Goal: Transaction & Acquisition: Book appointment/travel/reservation

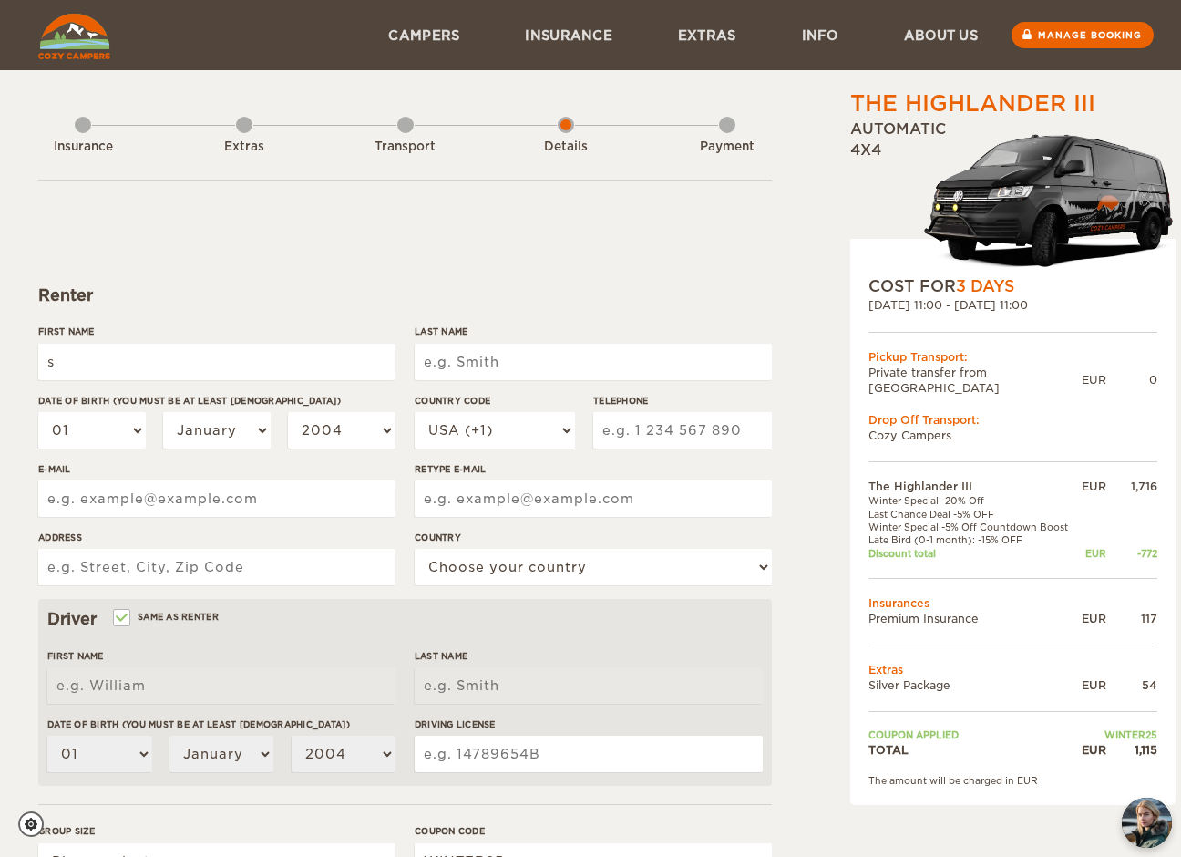
type input "s"
select select "23"
select select "08"
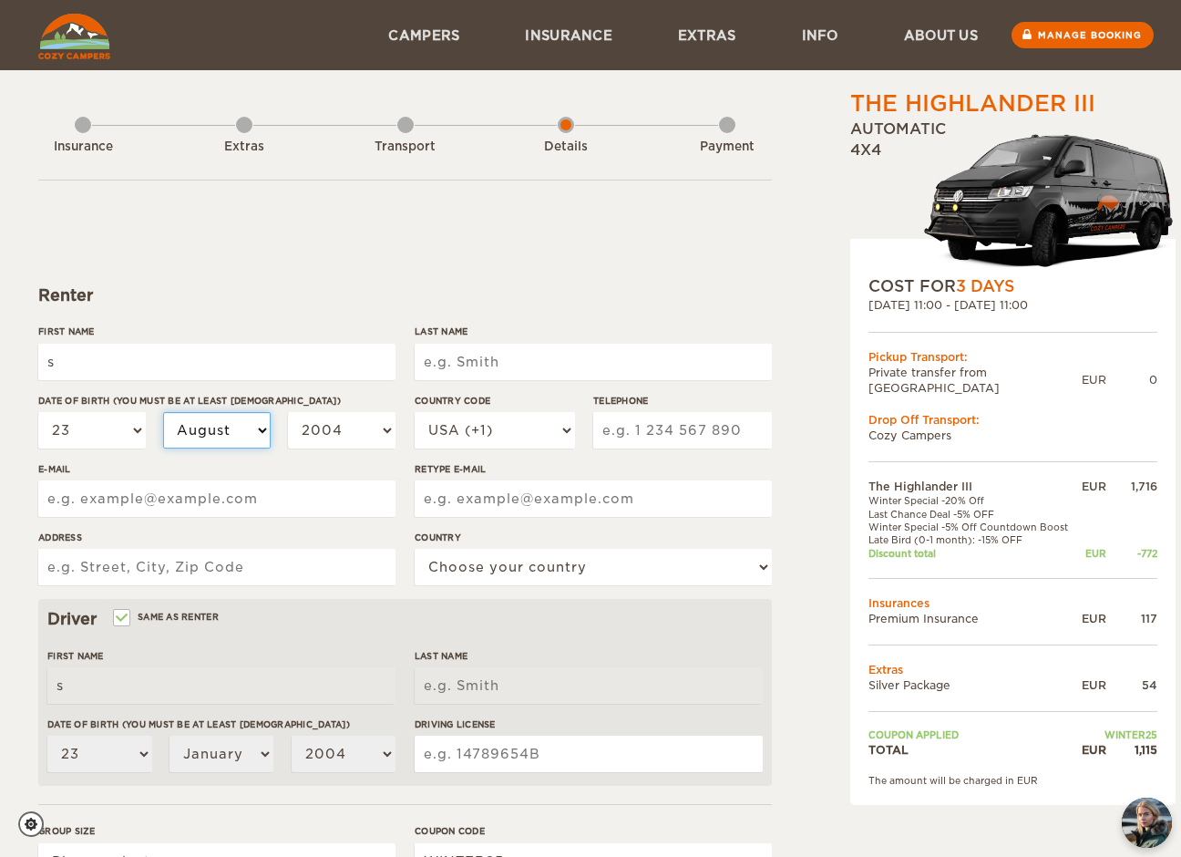
select select "08"
select select "1979"
type input "91758840043"
type input "soniakpluta@gmail.com"
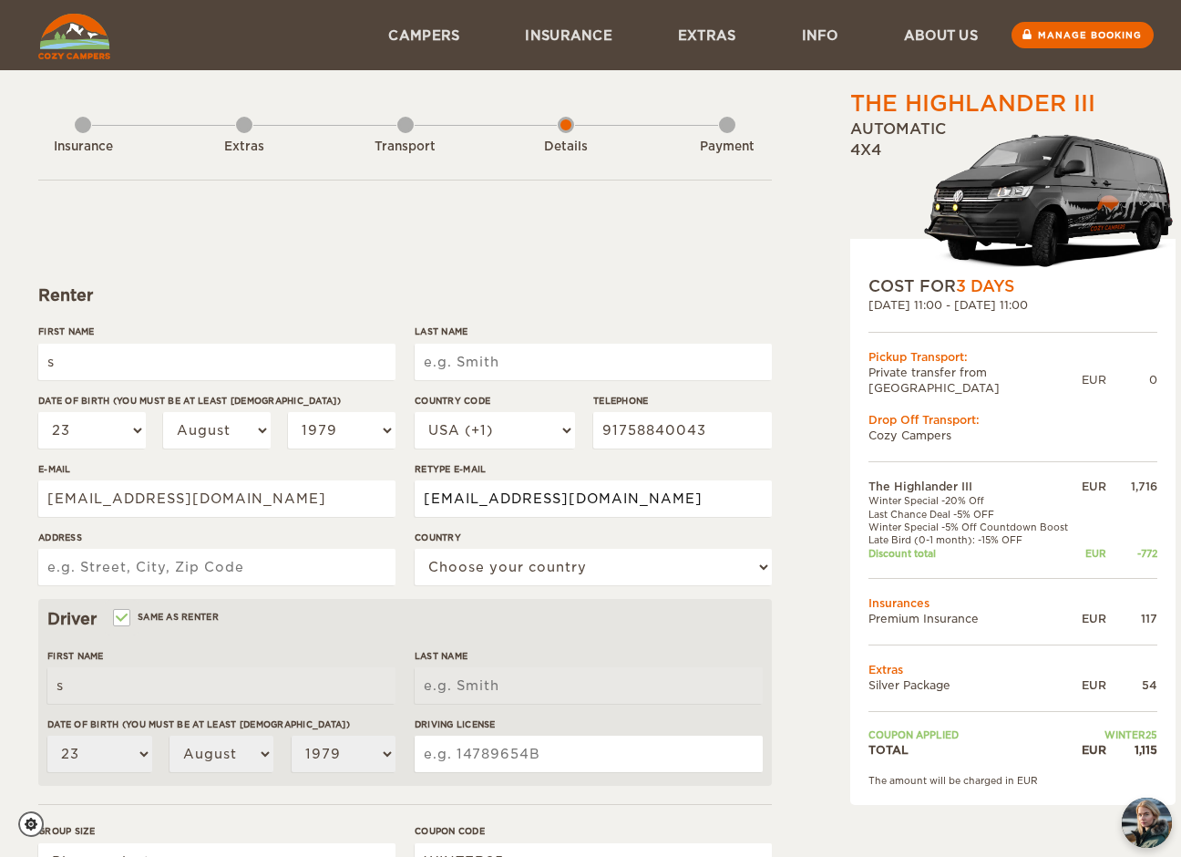
type input "soniakpluta@gmail.com"
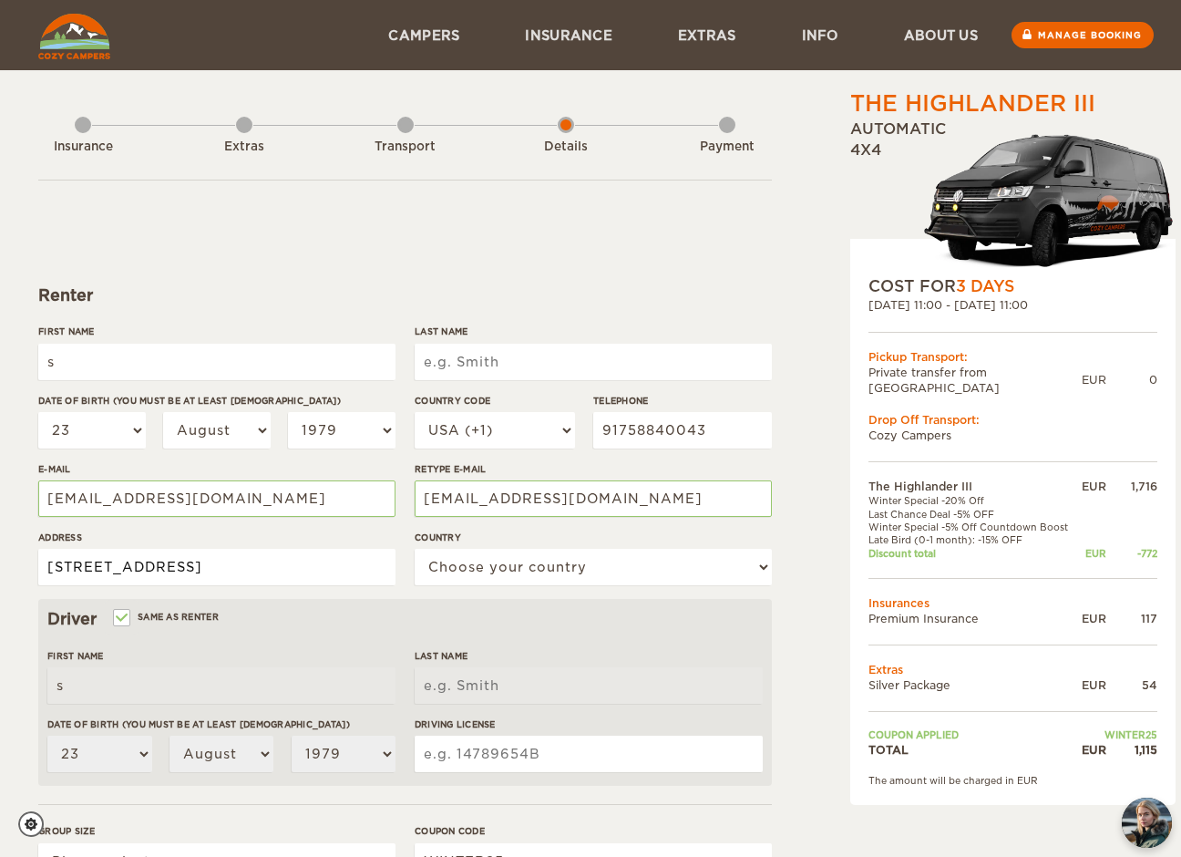
type input "1940 n river road"
select select "222"
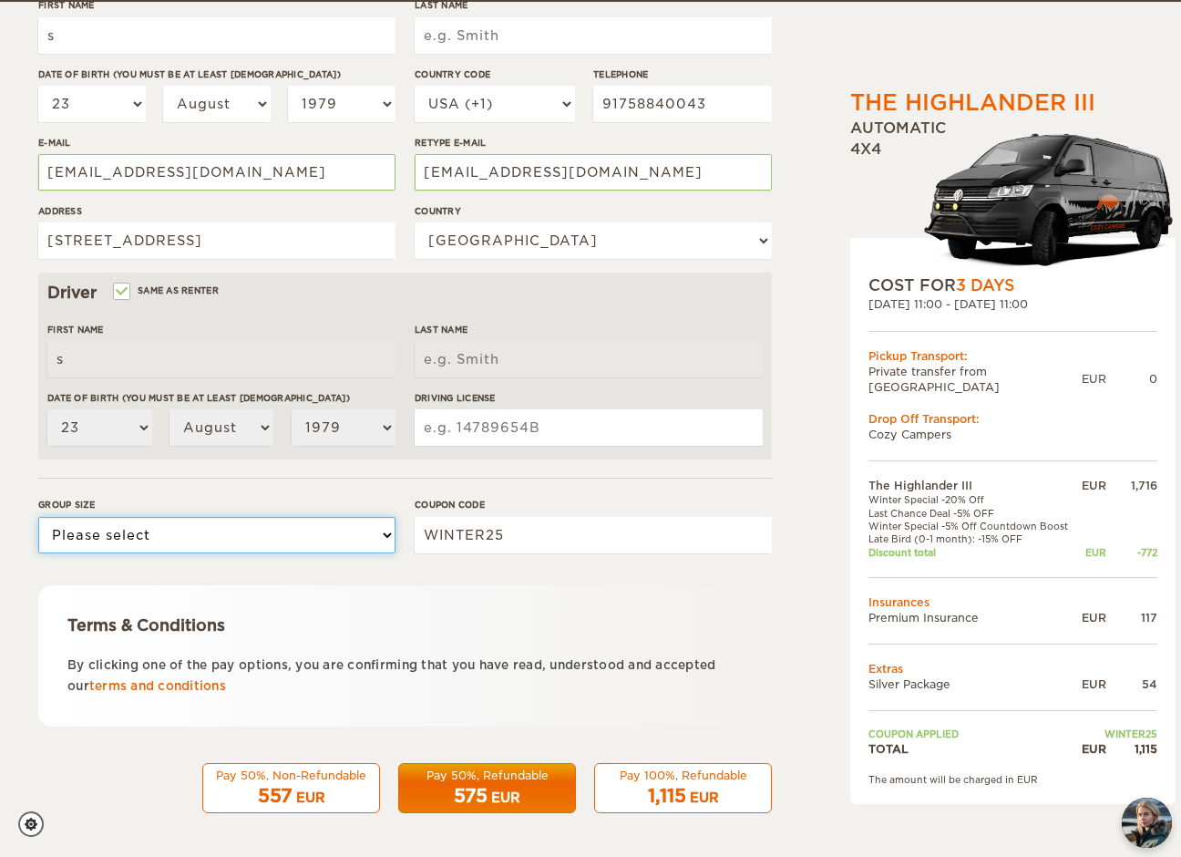
scroll to position [325, 0]
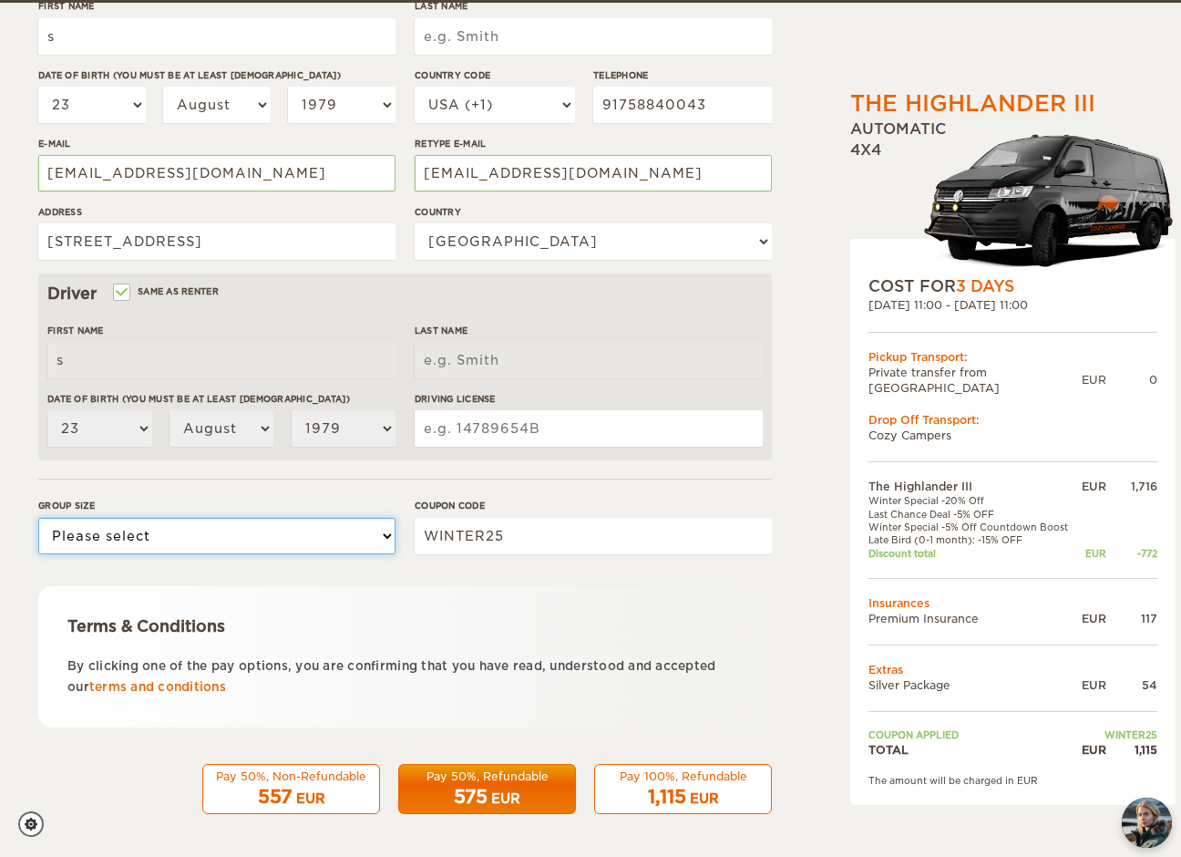
select select "2"
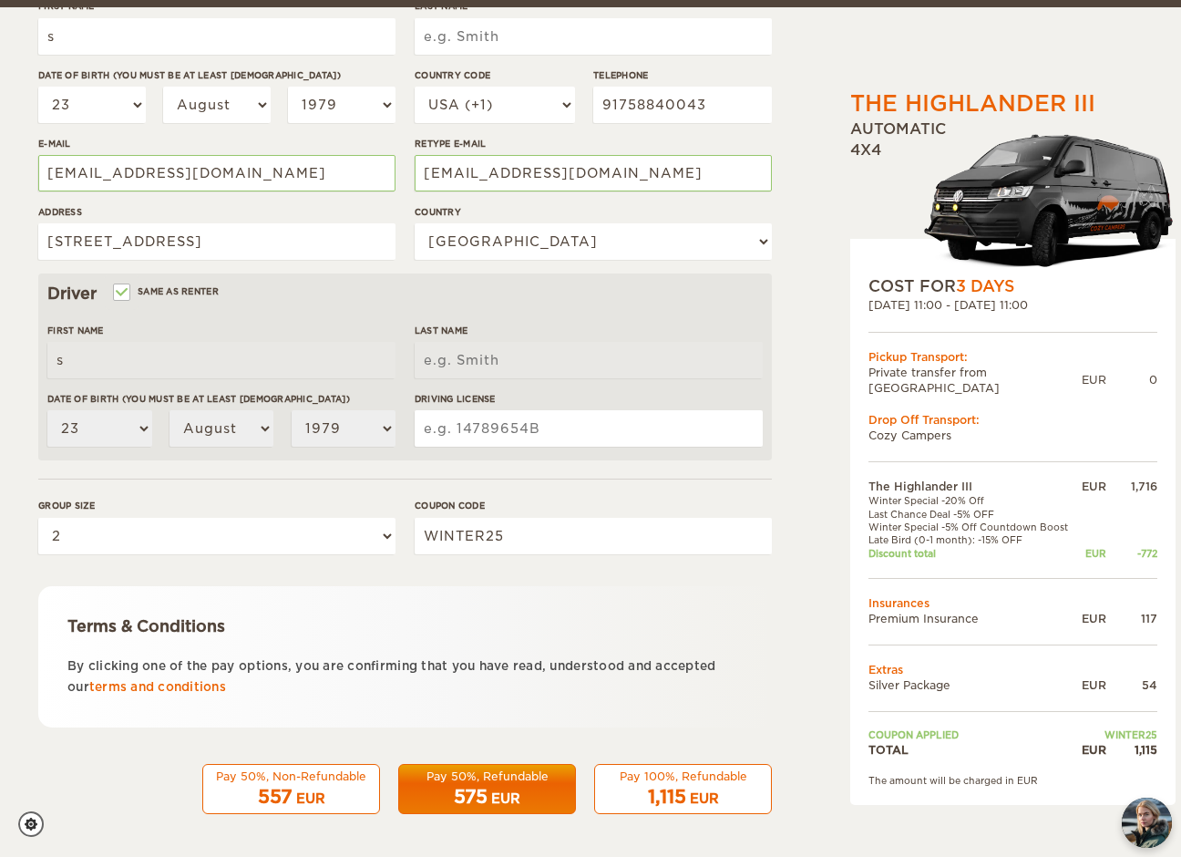
click at [514, 785] on div "575 EUR" at bounding box center [487, 797] width 154 height 26
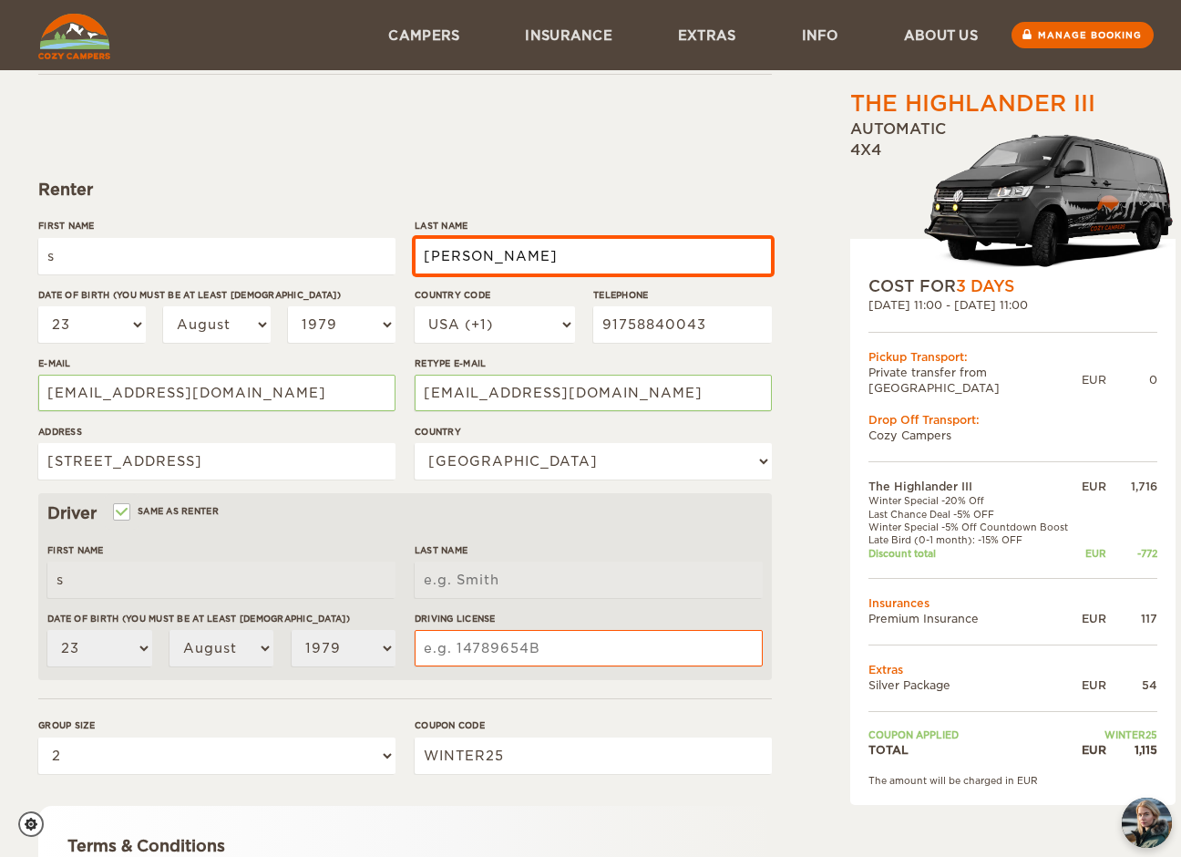
type input "pluta"
click at [185, 251] on input "s" at bounding box center [216, 256] width 357 height 36
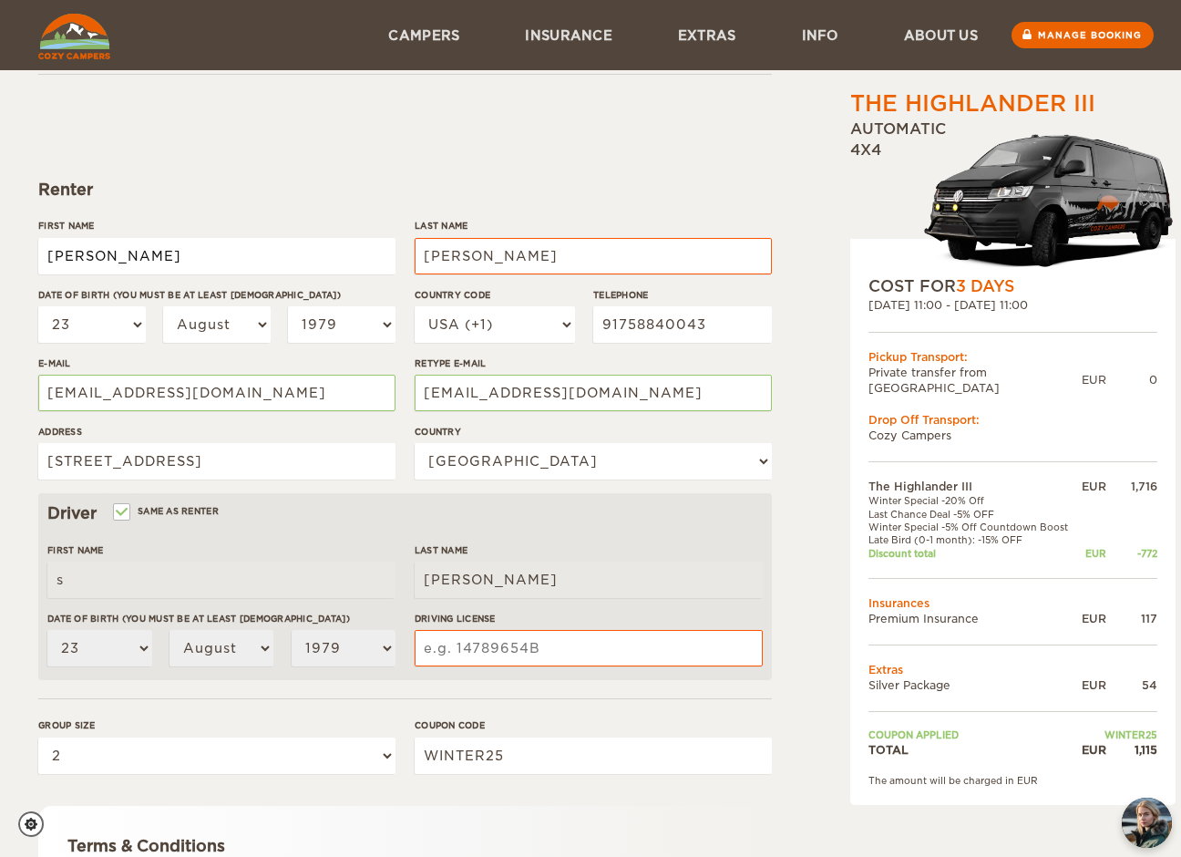
type input "sonia"
click at [329, 173] on form "Renter First Name sonia Last Name pluta Date of birth (You must be at least 20 …" at bounding box center [405, 553] width 734 height 959
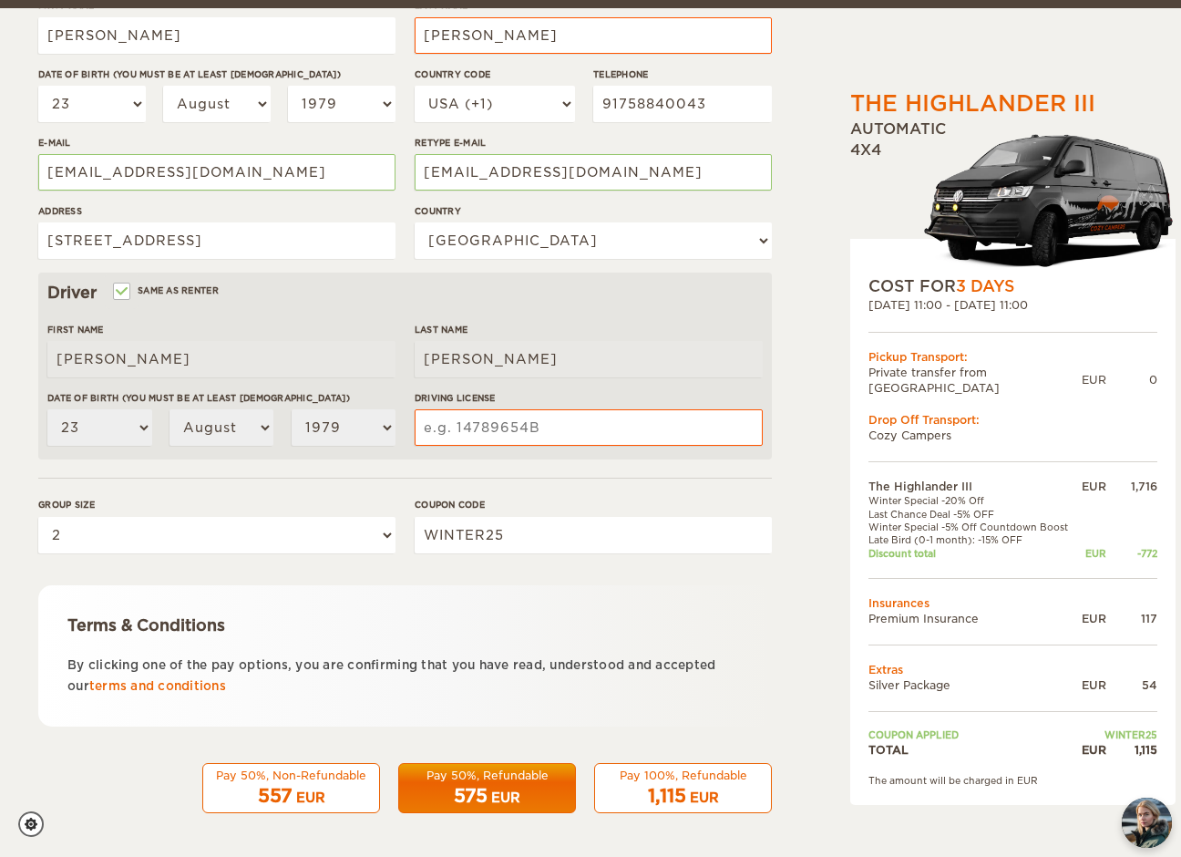
scroll to position [325, 0]
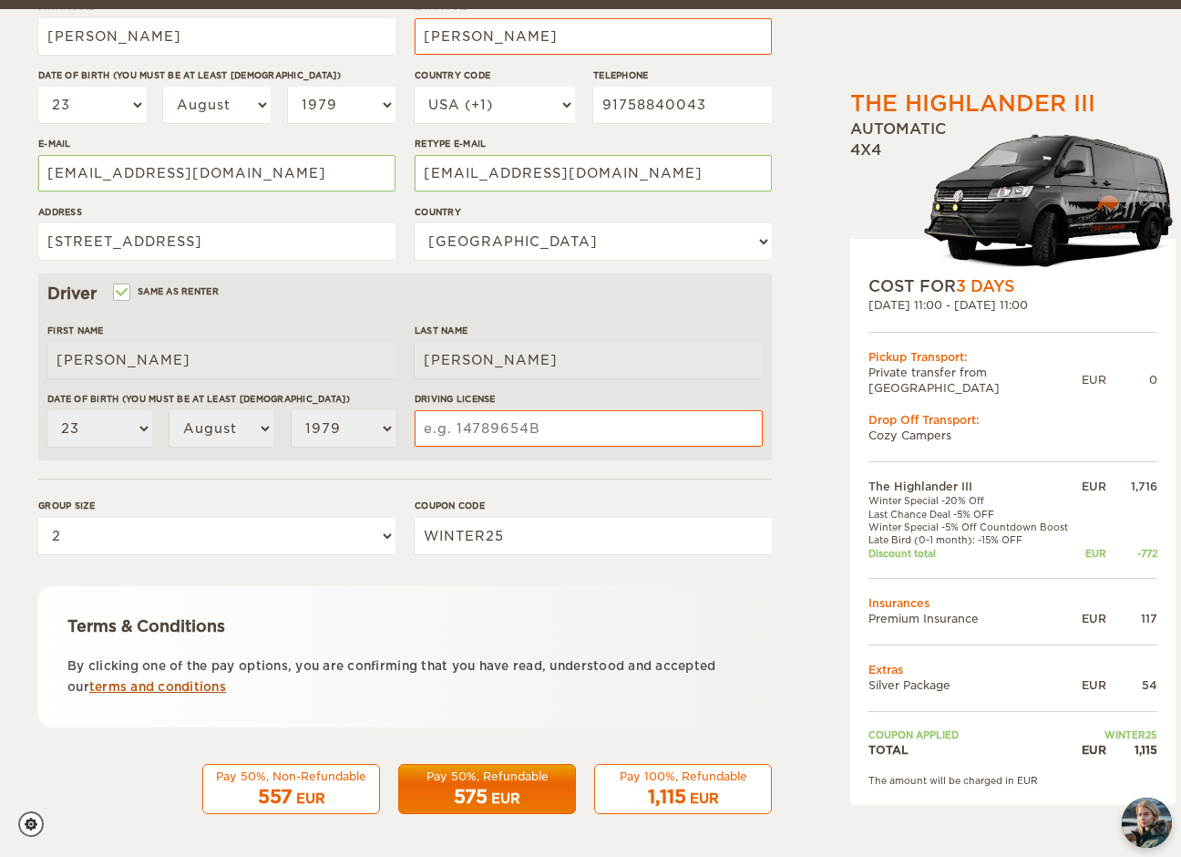
click at [226, 682] on link "terms and conditions" at bounding box center [157, 687] width 137 height 14
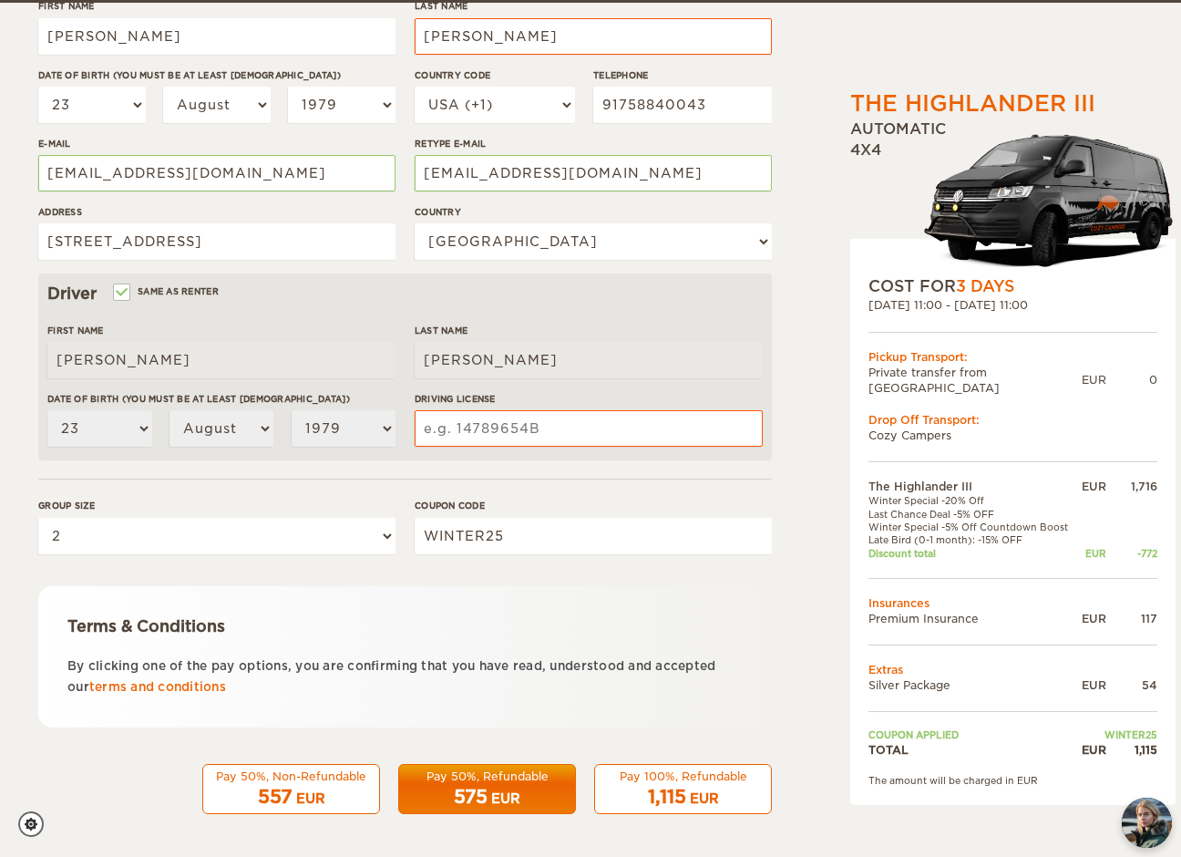
click at [693, 789] on div "EUR" at bounding box center [704, 798] width 29 height 18
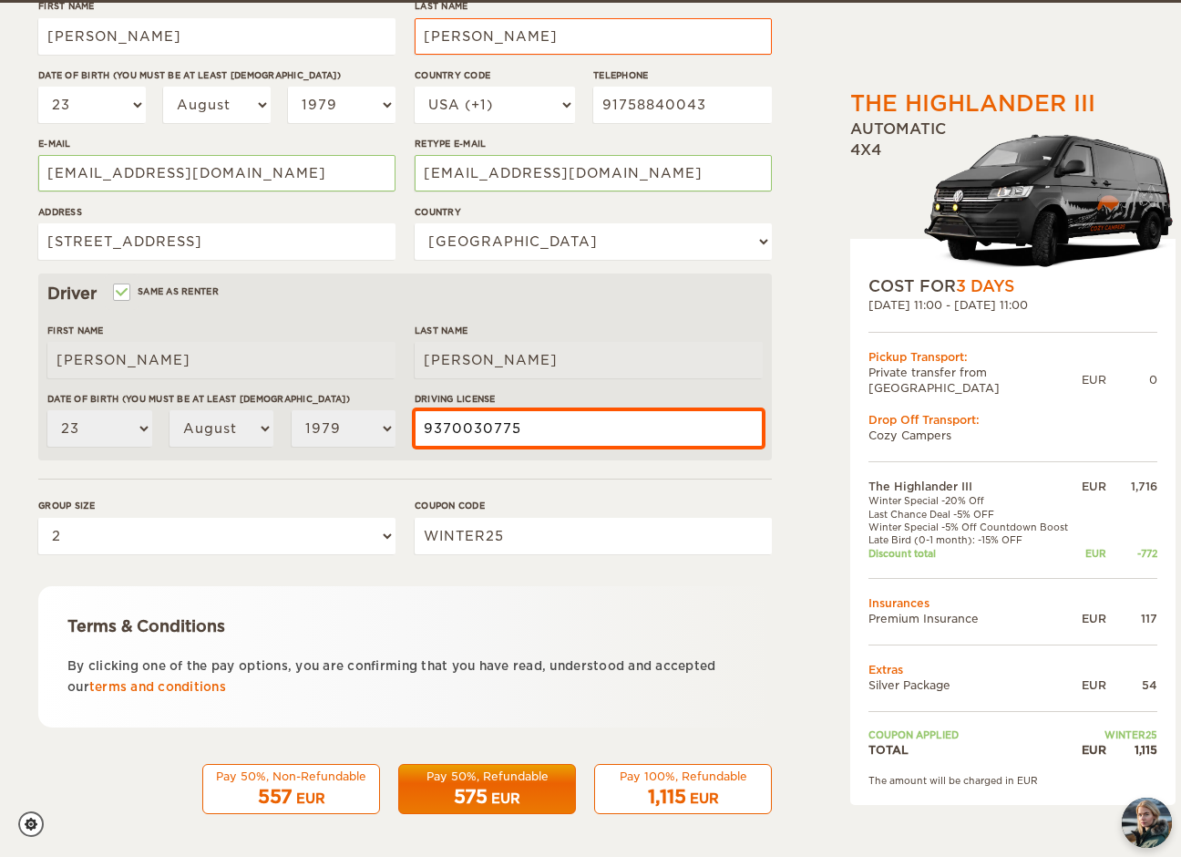
type input "9370030775"
click at [687, 785] on div "1,115 EUR" at bounding box center [683, 797] width 154 height 26
click at [688, 784] on div "1,115 EUR" at bounding box center [683, 797] width 154 height 26
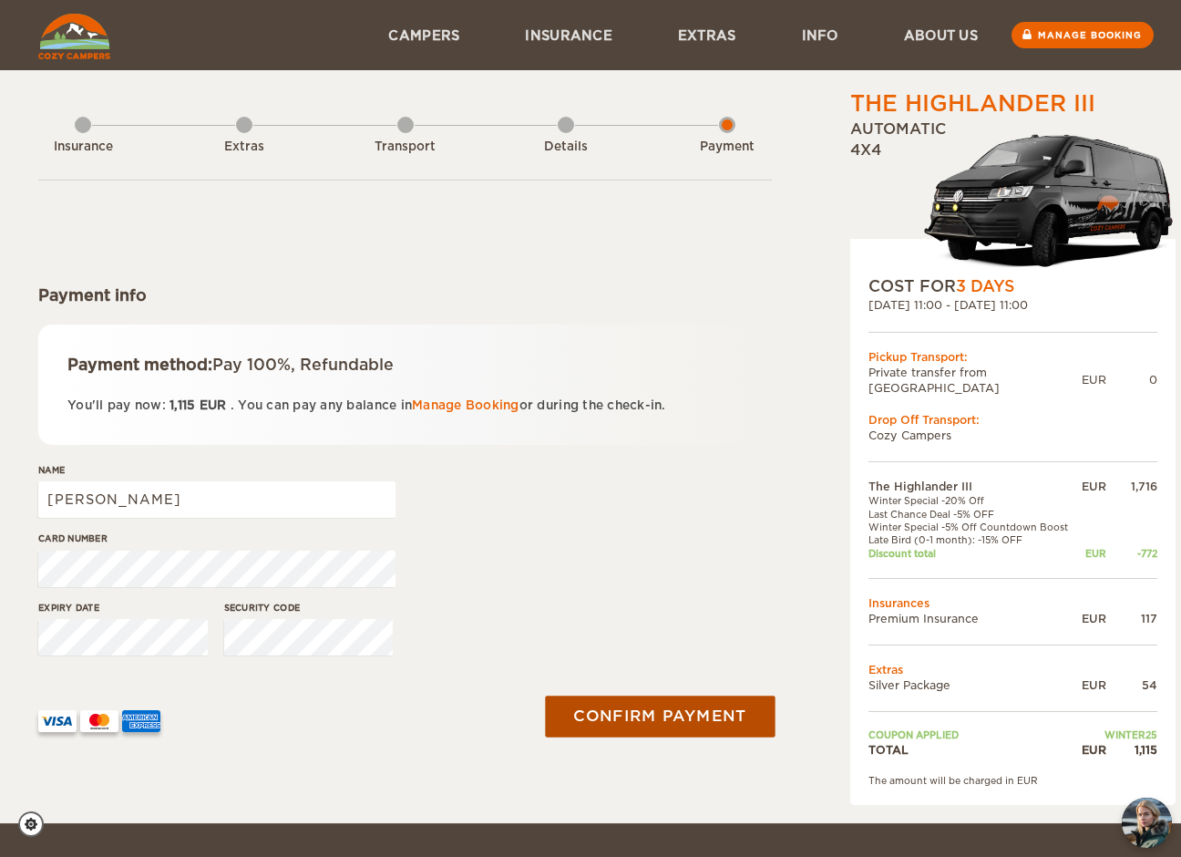
click at [684, 718] on button "Confirm payment" at bounding box center [660, 715] width 230 height 41
click at [708, 717] on button "Confirm payment" at bounding box center [660, 715] width 230 height 41
